Goal: Information Seeking & Learning: Learn about a topic

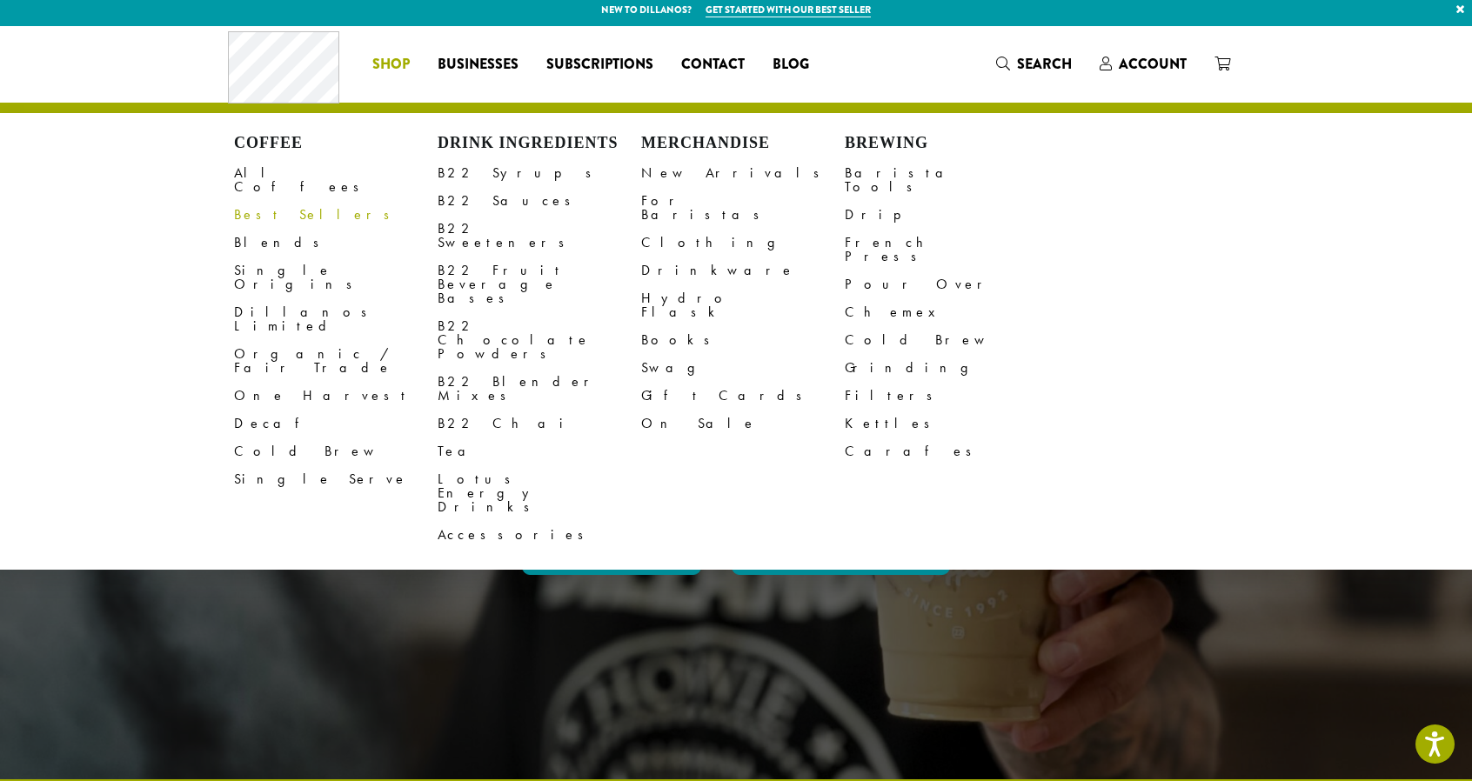
click at [273, 207] on link "Best Sellers" at bounding box center [336, 215] width 204 height 28
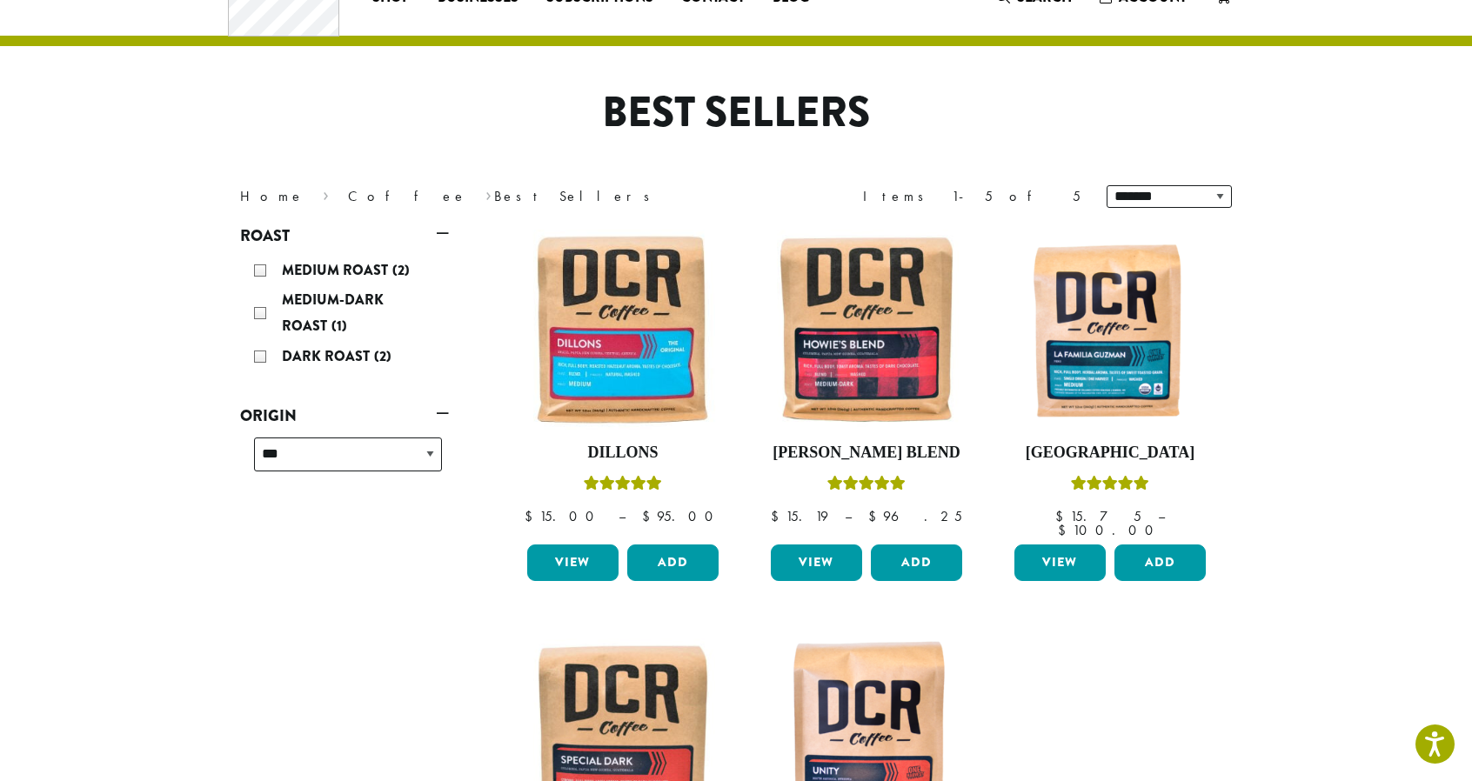
scroll to position [70, 0]
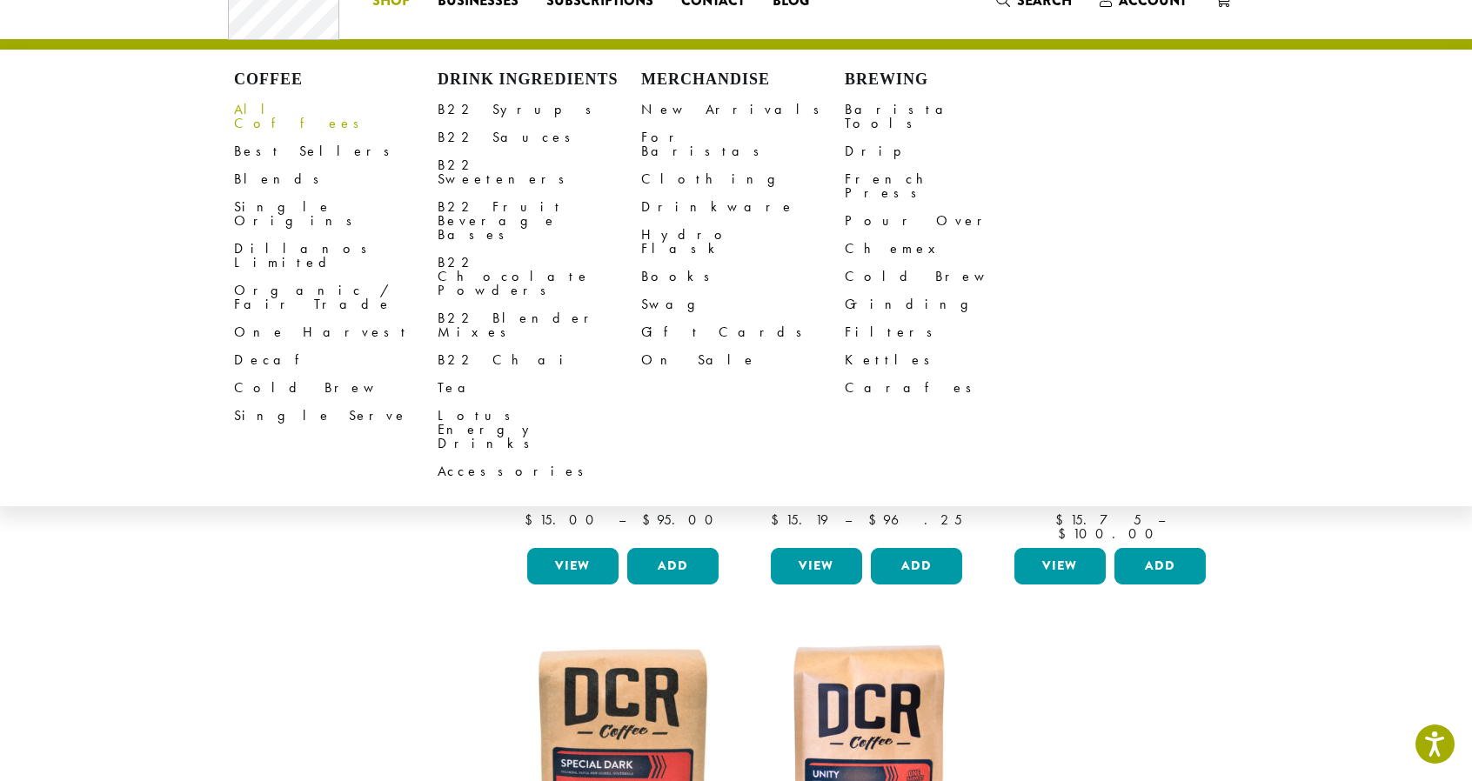
click at [265, 108] on link "All Coffees" at bounding box center [336, 117] width 204 height 42
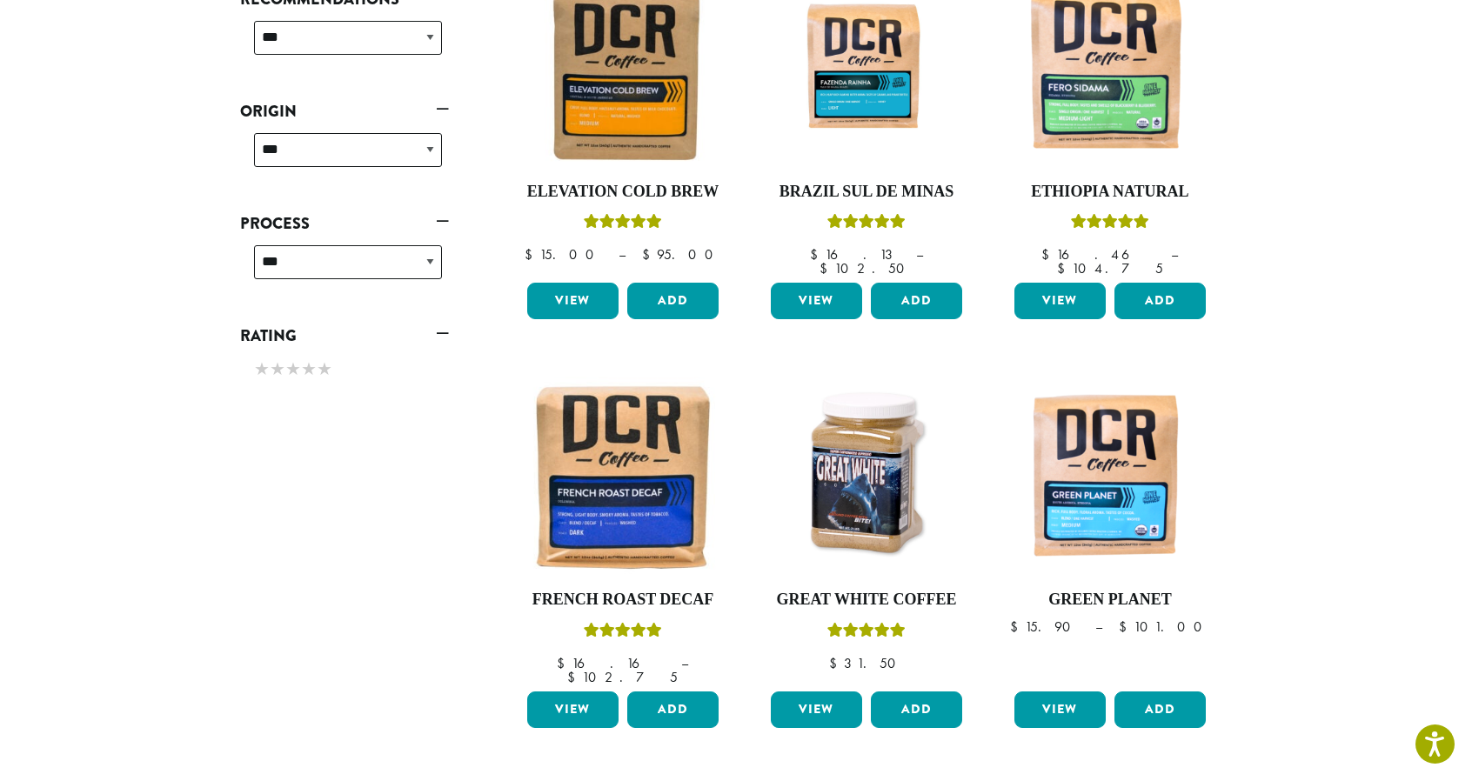
scroll to position [731, 0]
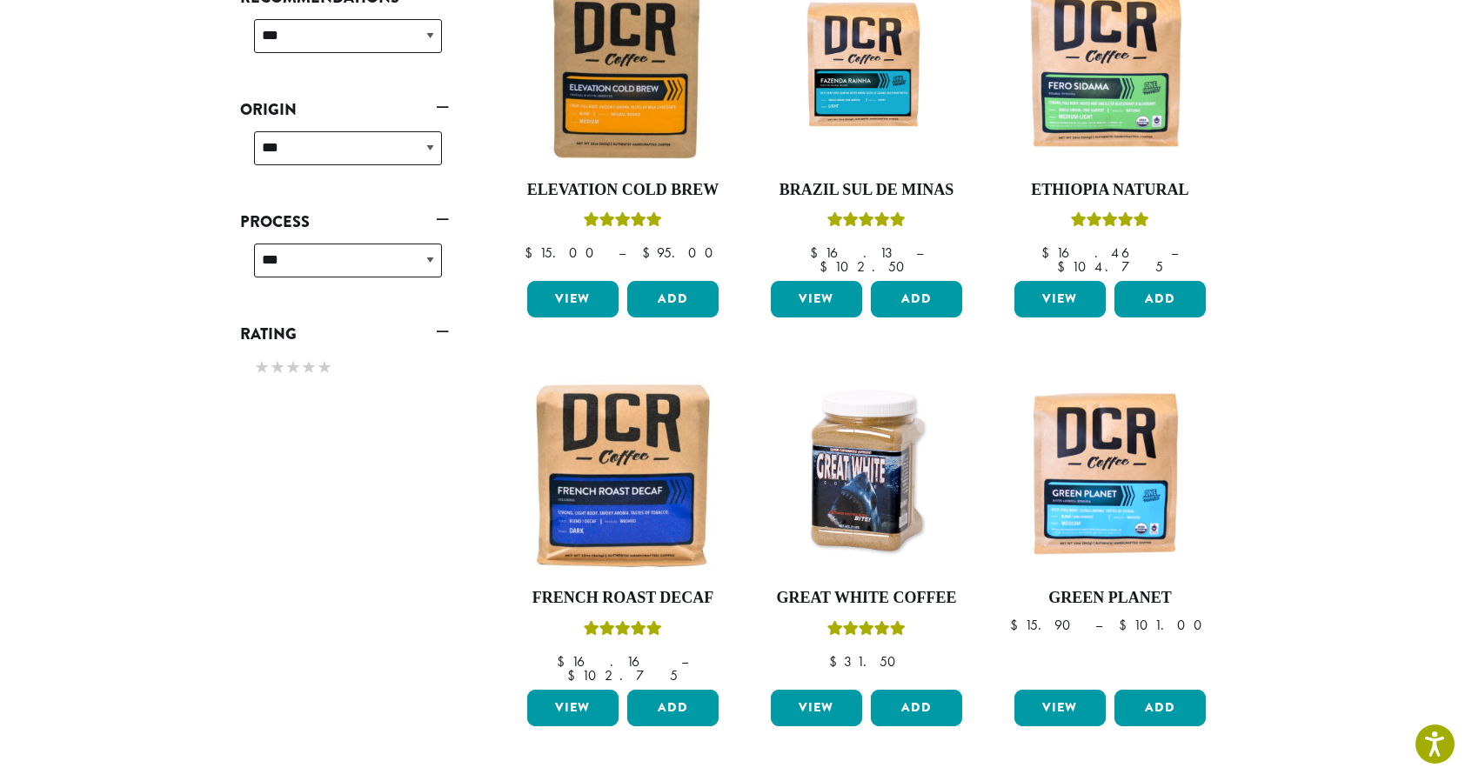
click at [333, 166] on div "**********" at bounding box center [348, 155] width 202 height 62
click at [332, 158] on select "**********" at bounding box center [348, 148] width 188 height 34
select select "********"
click at [254, 131] on select "**********" at bounding box center [348, 148] width 188 height 34
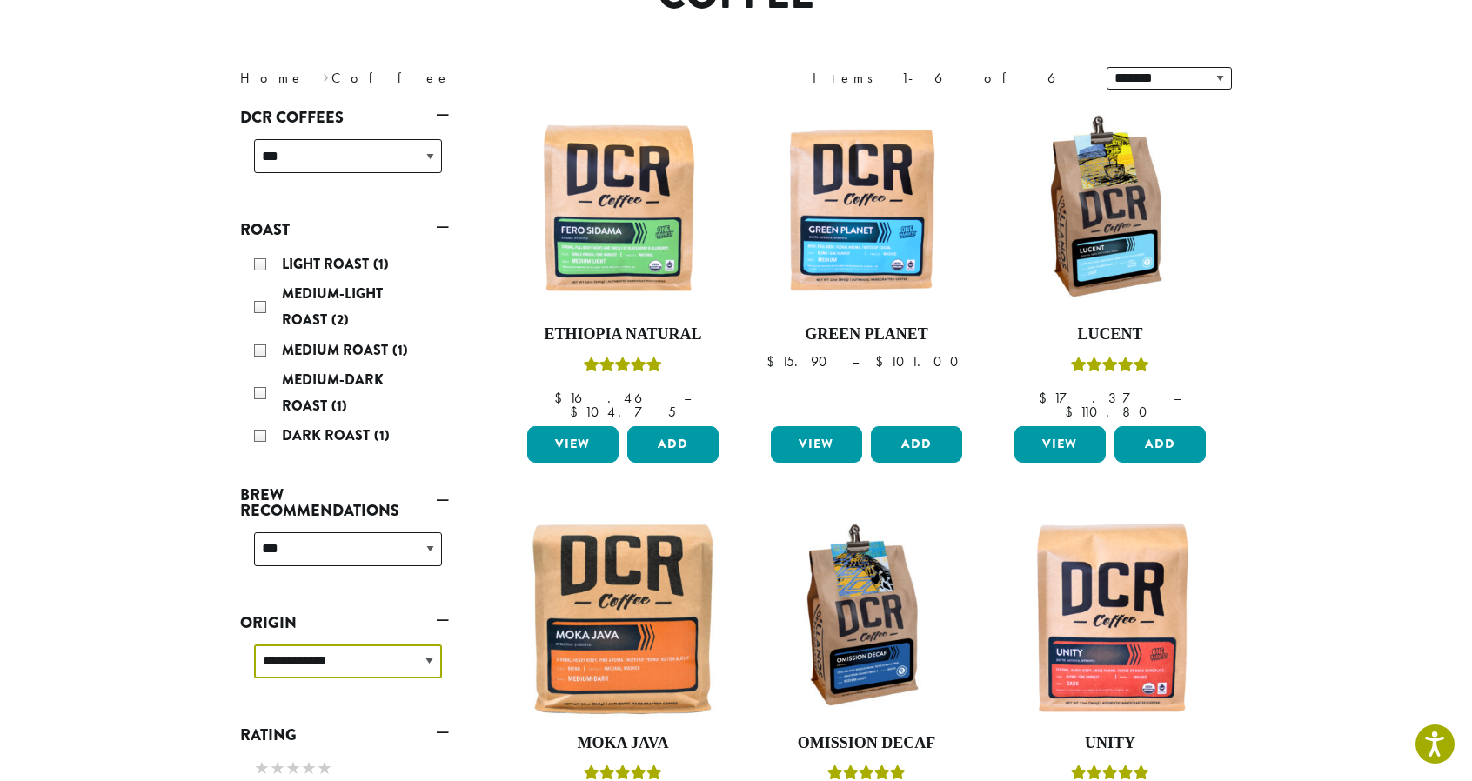
scroll to position [106, 0]
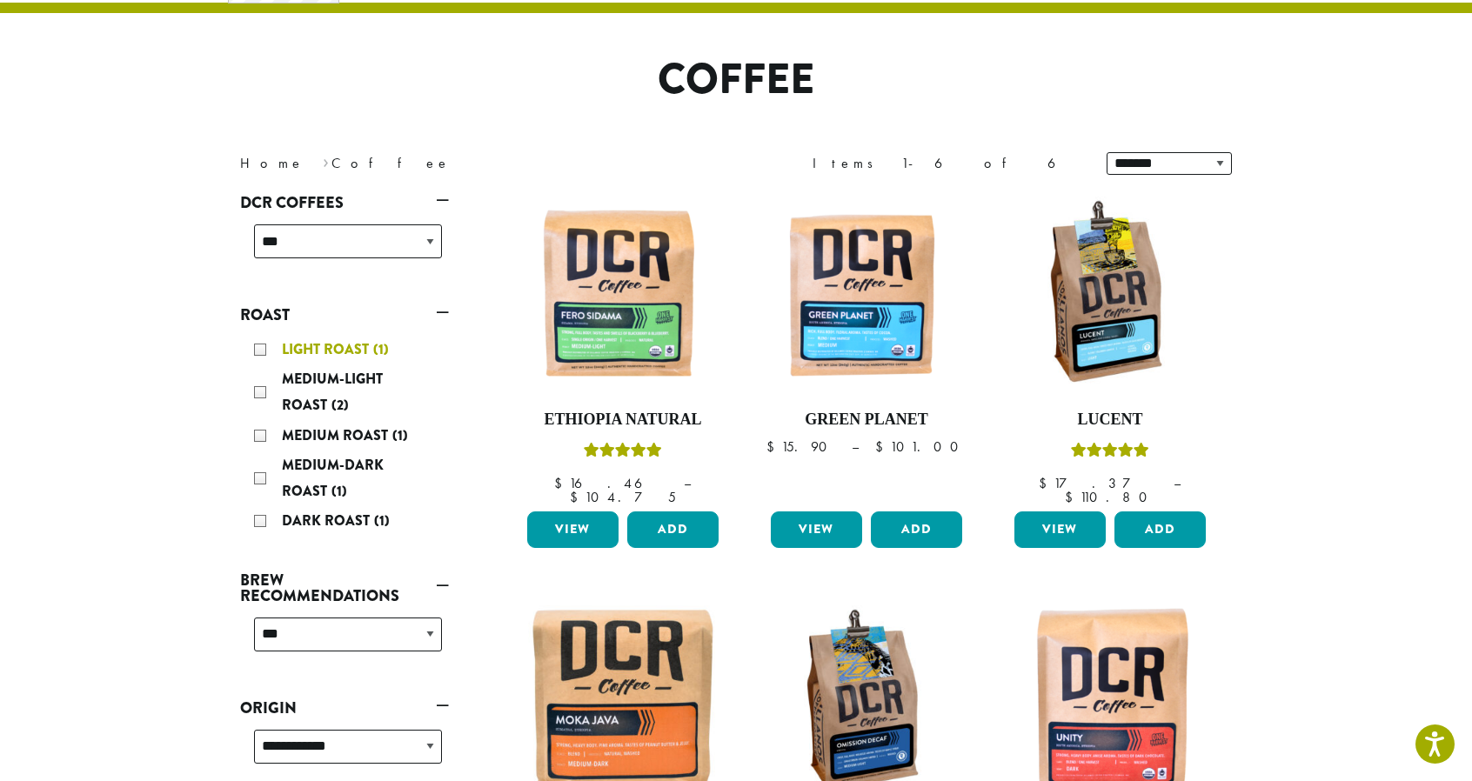
click at [265, 352] on div "Light Roast (1)" at bounding box center [348, 350] width 188 height 26
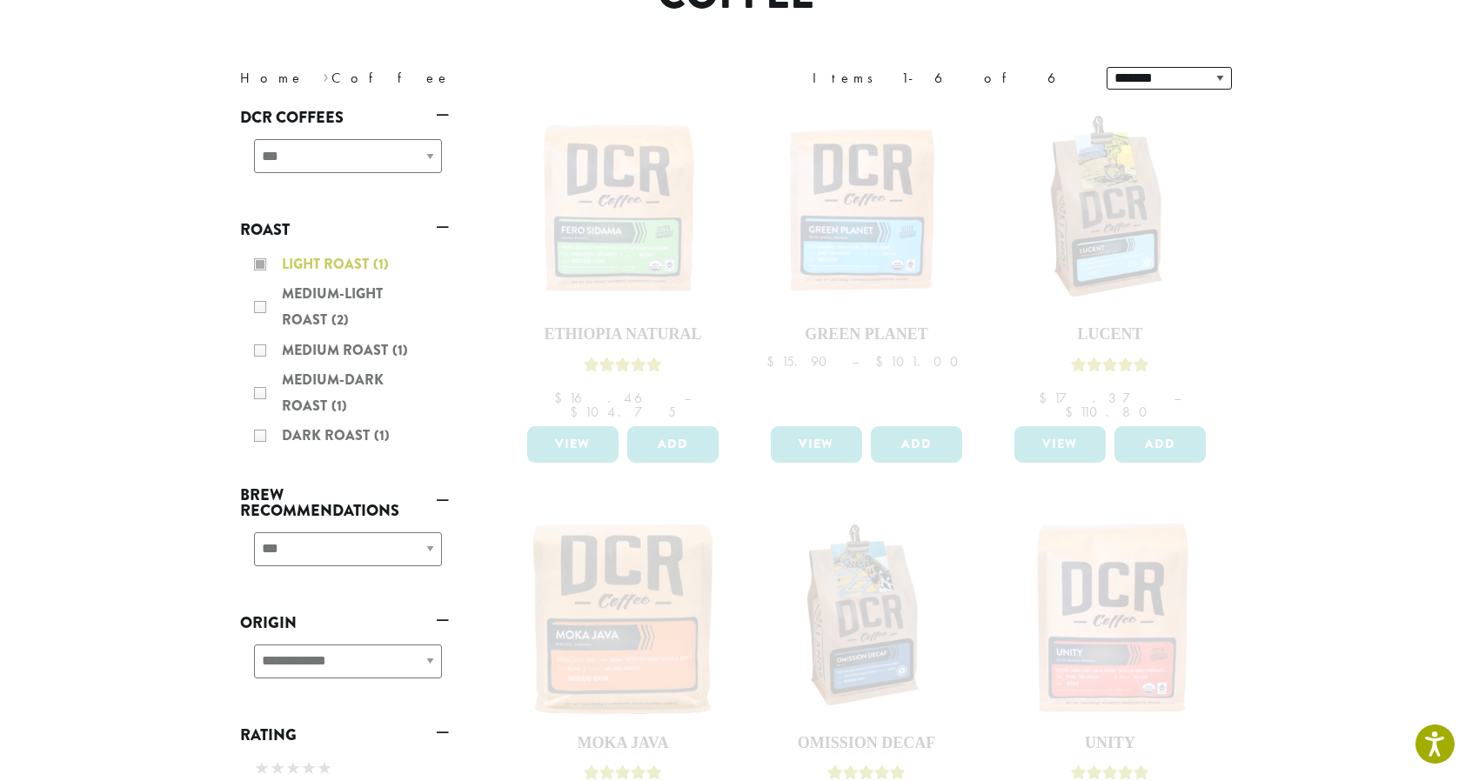
scroll to position [182, 0]
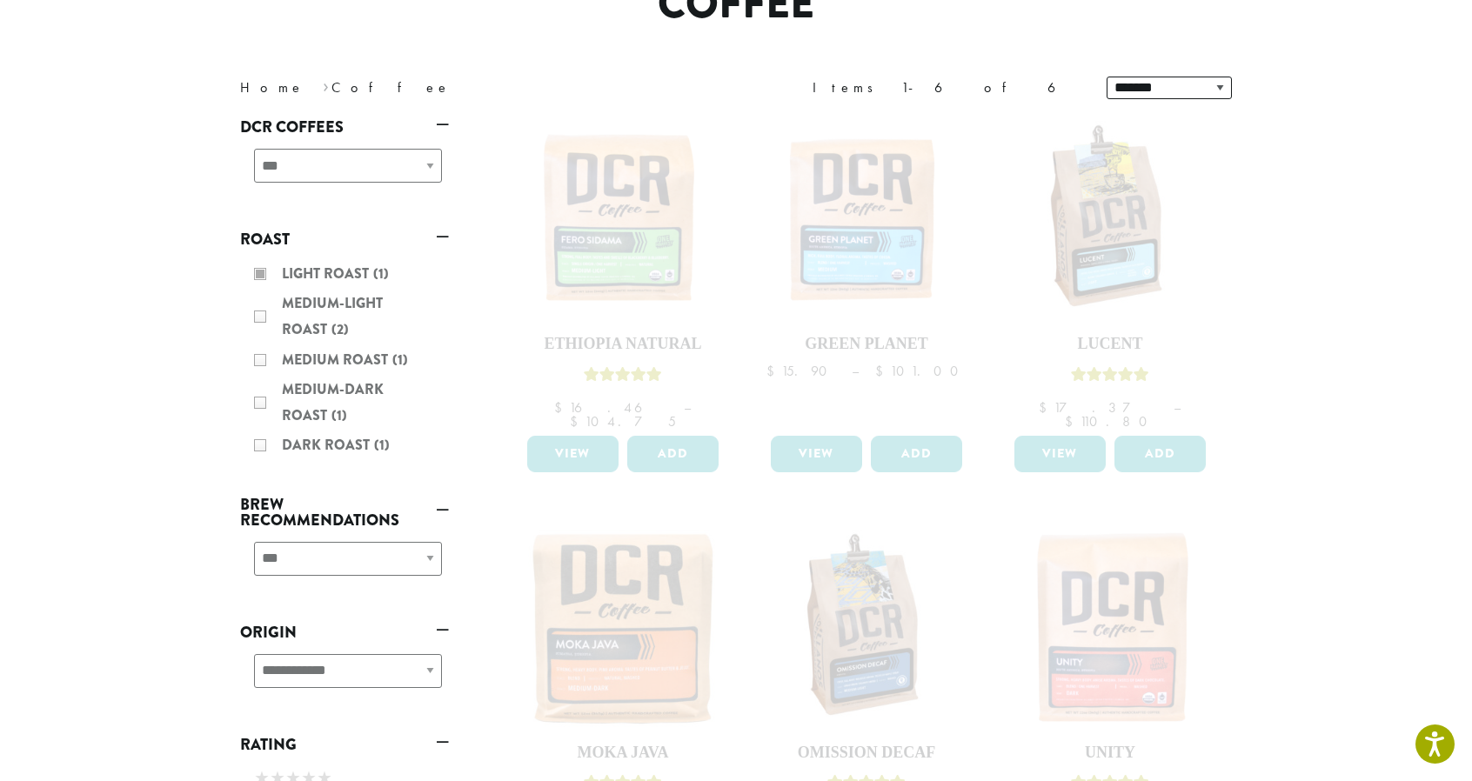
click at [265, 269] on div "Light Roast (1) Medium-Light Roast (2) Medium Roast (1) Medium-Dark Roast (1) D…" at bounding box center [344, 361] width 209 height 215
click at [265, 271] on div "Light Roast (1) Medium-Light Roast (2) Medium Roast (1) Medium-Dark Roast (1) D…" at bounding box center [344, 361] width 209 height 215
click at [261, 279] on div "Light Roast (1) Medium-Light Roast (2) Medium Roast (1) Medium-Dark Roast (1) D…" at bounding box center [344, 361] width 209 height 215
click at [265, 271] on div "Light Roast (1) Medium-Light Roast (2) Medium Roast (1) Medium-Dark Roast (1) D…" at bounding box center [344, 361] width 209 height 215
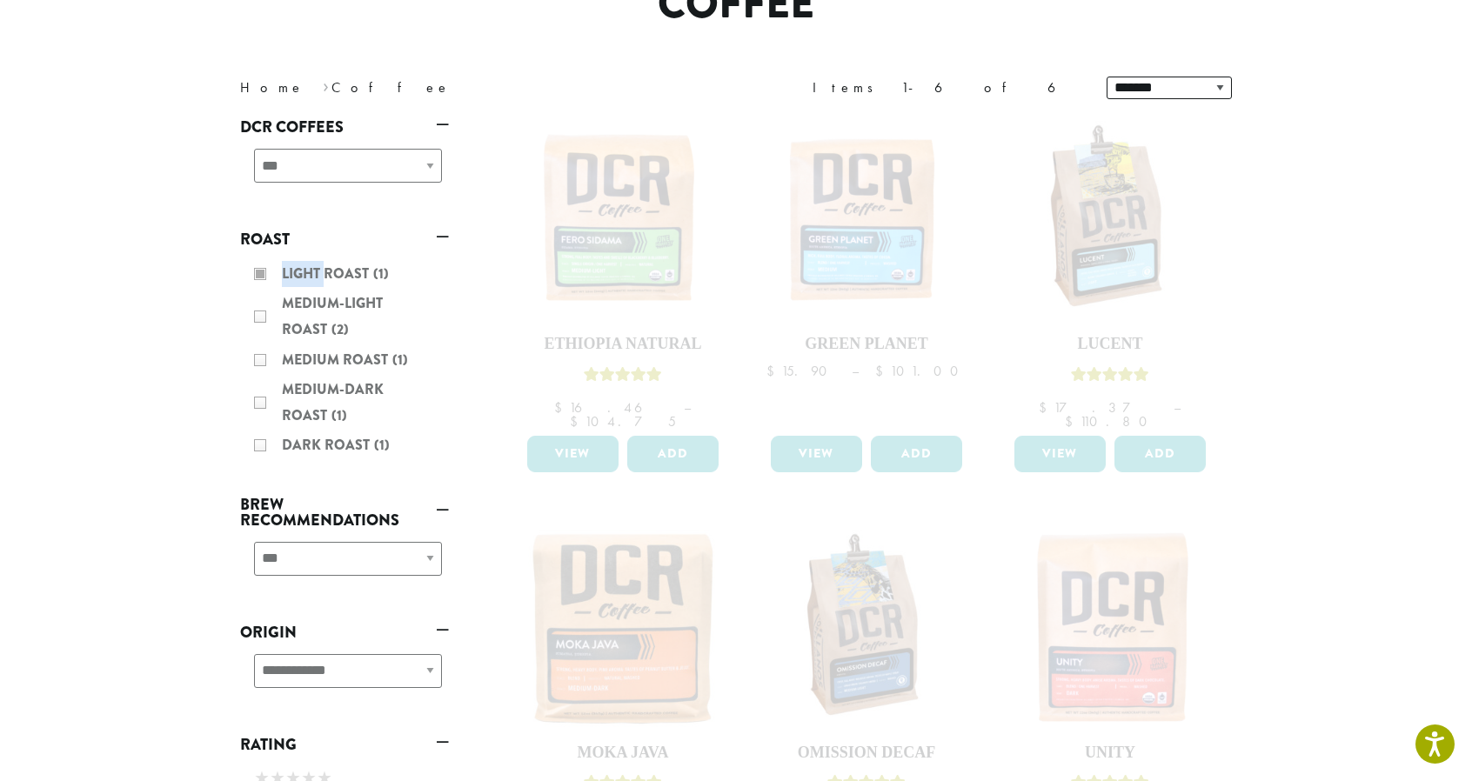
click at [265, 271] on div "Light Roast (1) Medium-Light Roast (2) Medium Roast (1) Medium-Dark Roast (1) D…" at bounding box center [344, 361] width 209 height 215
click at [265, 323] on div "Light Roast (1) Medium-Light Roast (2) Medium Roast (1) Medium-Dark Roast (1) D…" at bounding box center [344, 361] width 209 height 215
click at [259, 317] on div "Light Roast (1) Medium-Light Roast (2) Medium Roast (1) Medium-Dark Roast (1) D…" at bounding box center [344, 361] width 209 height 215
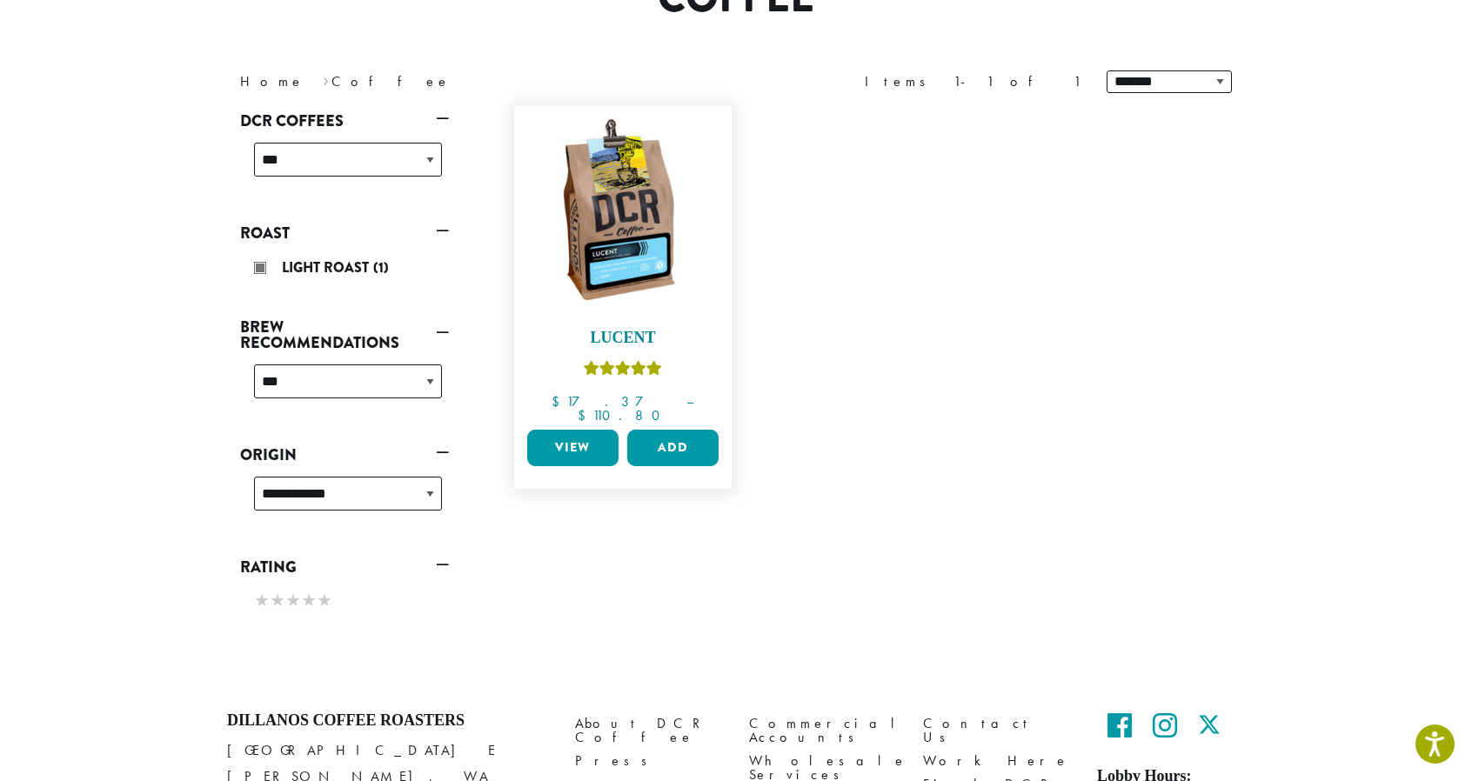
click at [586, 228] on img at bounding box center [623, 215] width 200 height 200
click at [642, 335] on h4 "Lucent" at bounding box center [623, 338] width 200 height 19
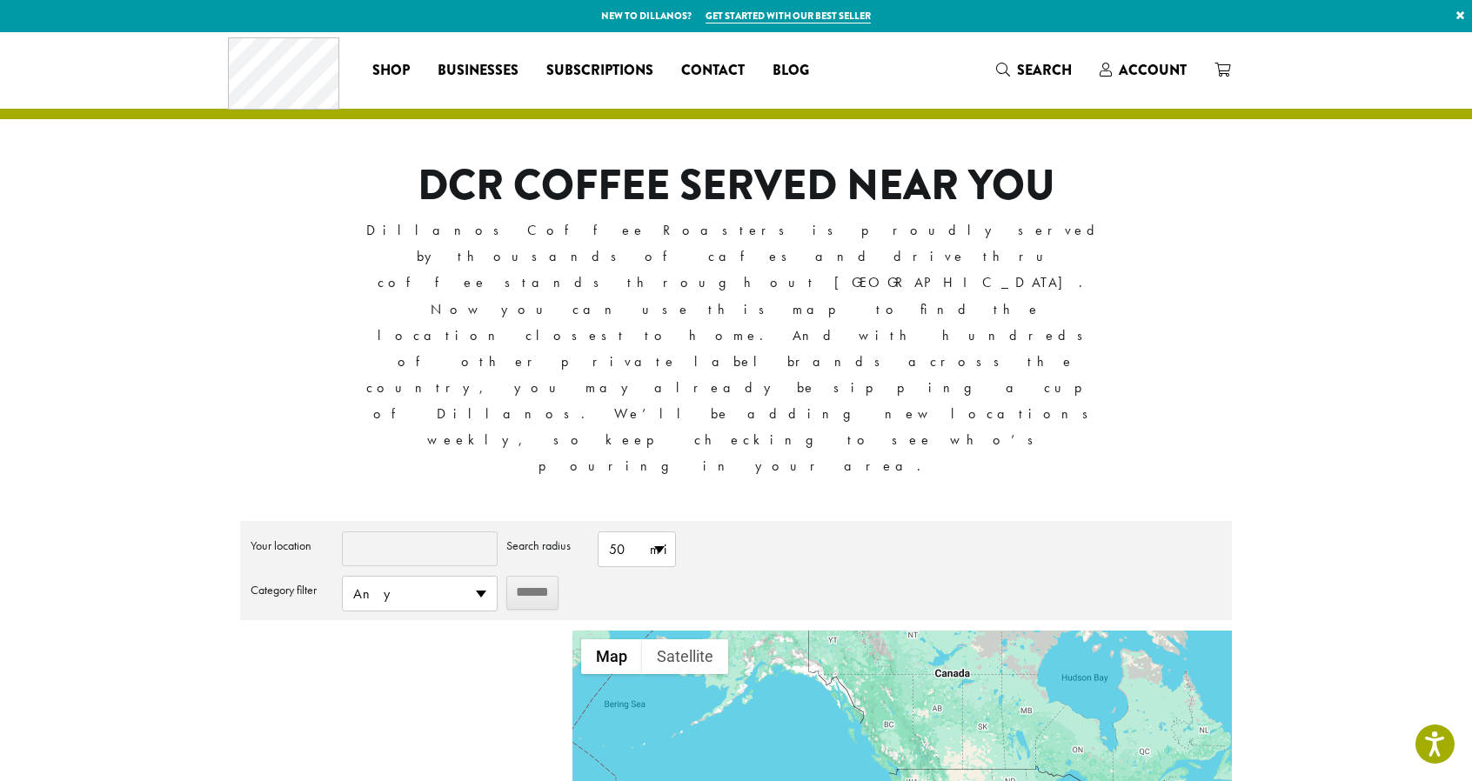
click at [482, 184] on h1 "DCR COFFEE SERVED NEAR YOU" at bounding box center [737, 186] width 744 height 50
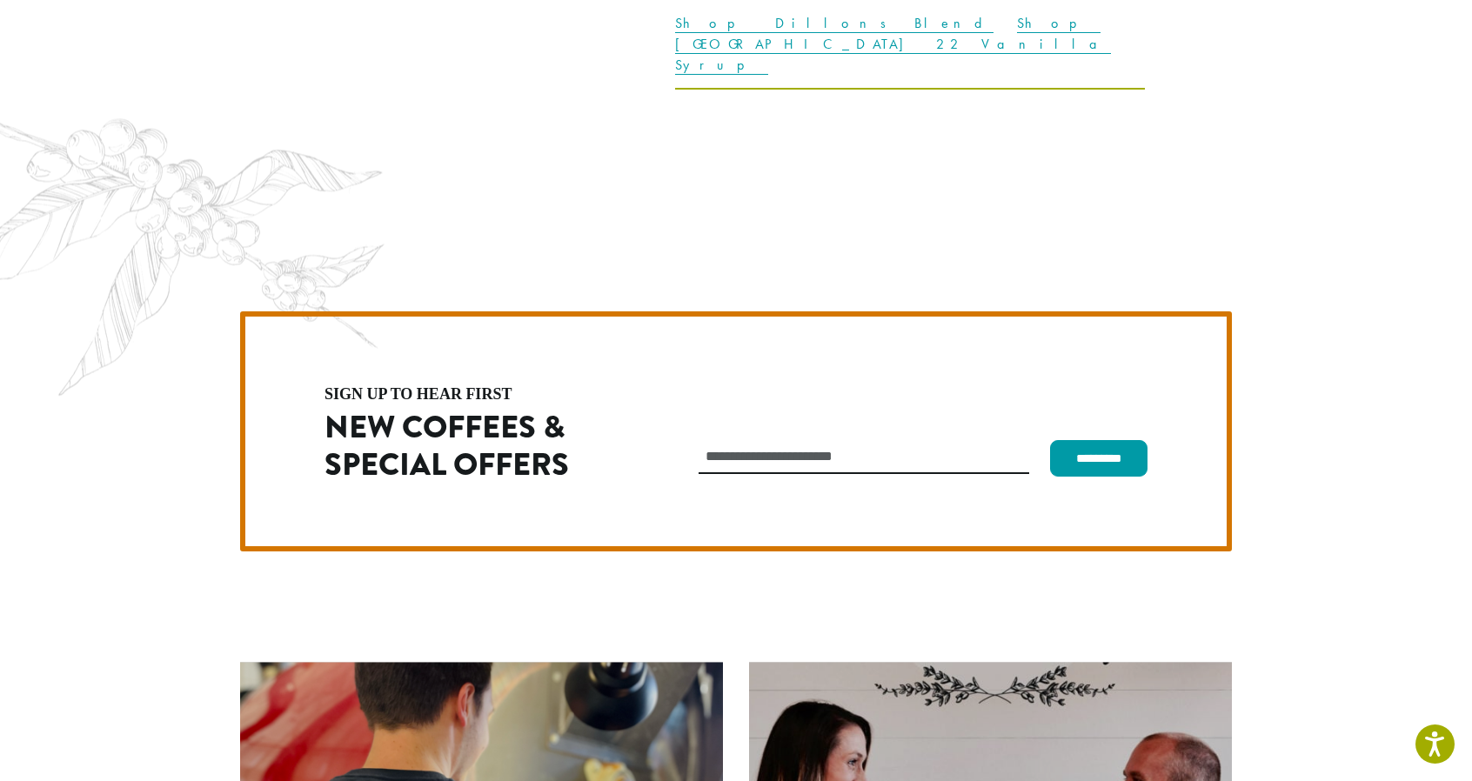
scroll to position [4916, 0]
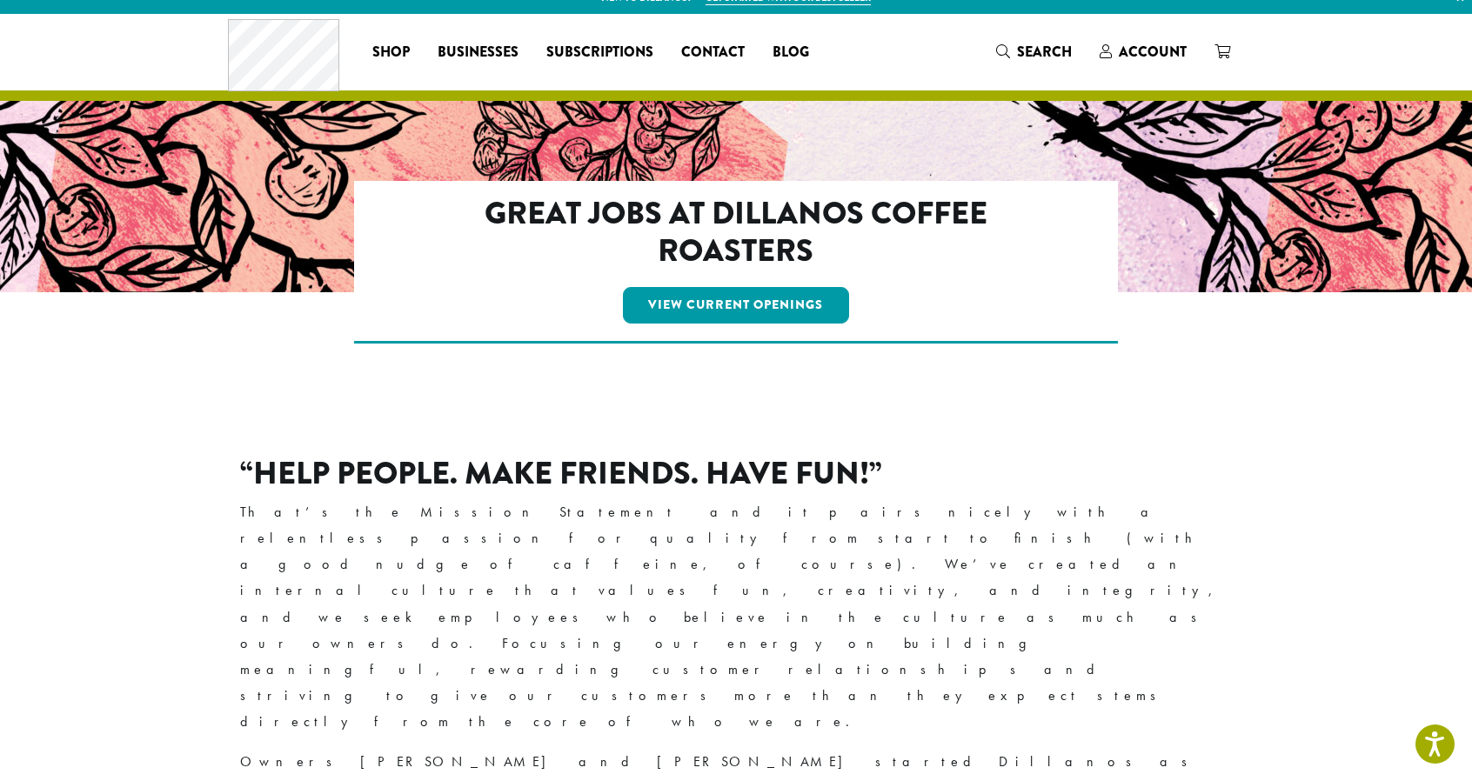
scroll to position [35, 0]
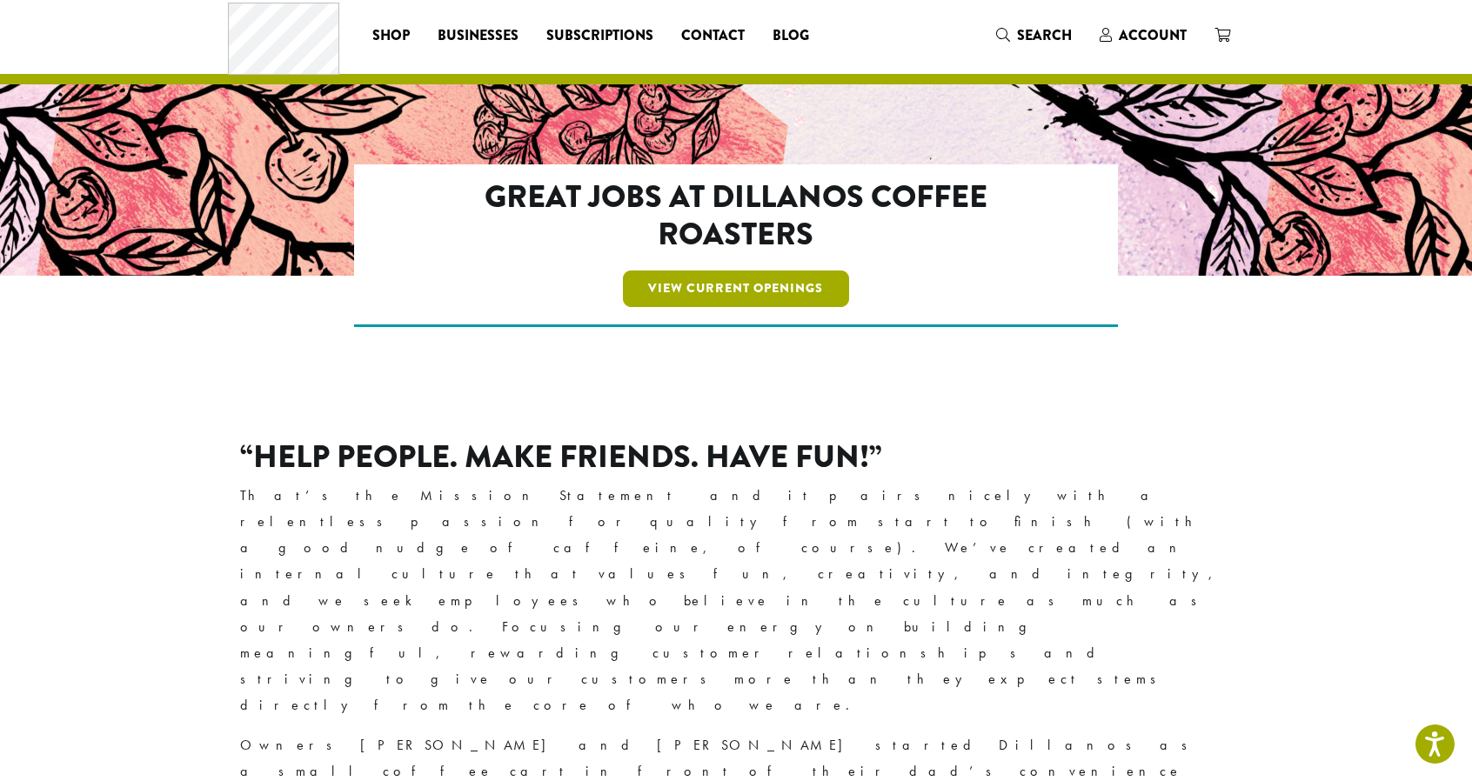
click at [799, 272] on link "View Current Openings" at bounding box center [736, 289] width 227 height 37
